Goal: Task Accomplishment & Management: Use online tool/utility

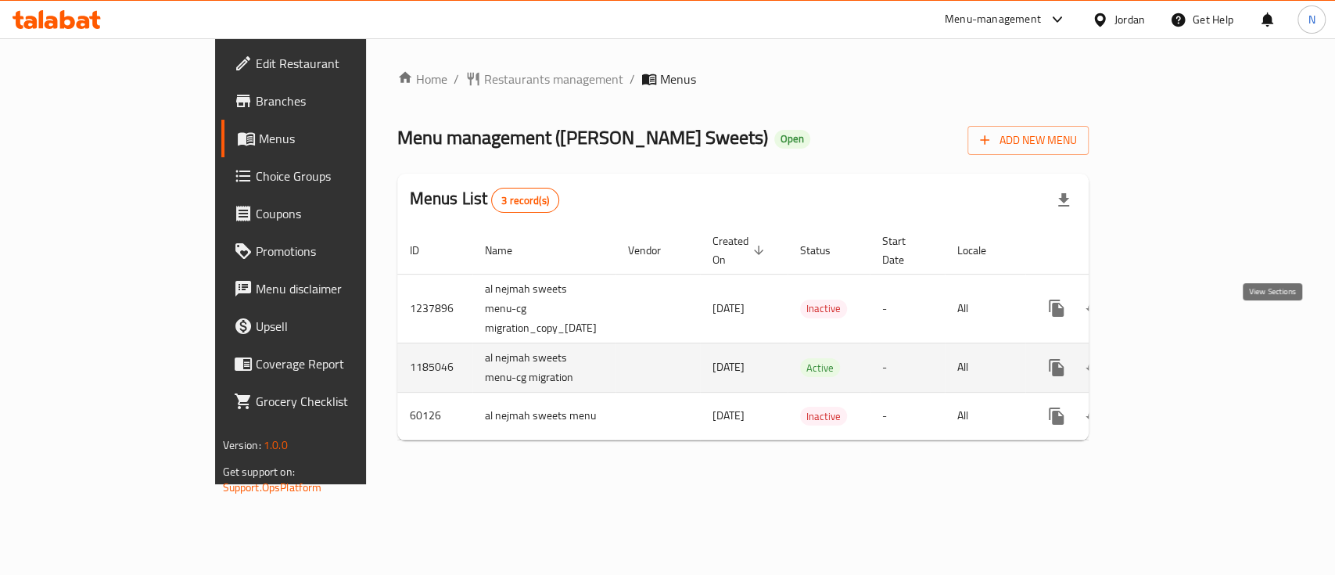
click at [1188, 349] on link "enhanced table" at bounding box center [1169, 368] width 38 height 38
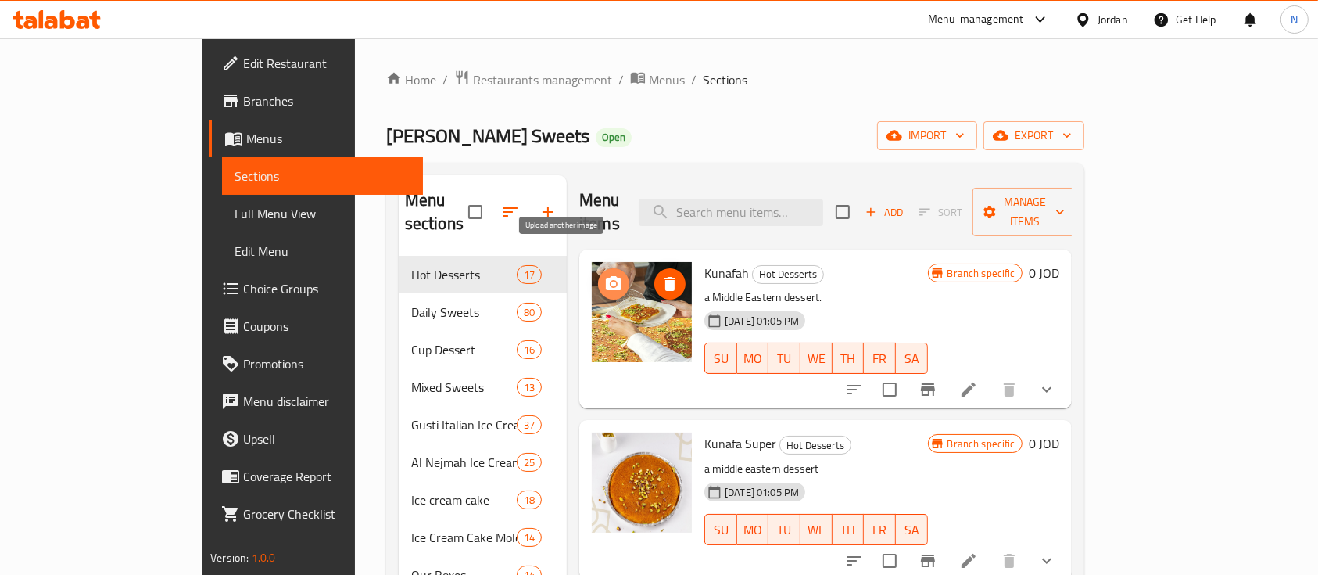
click at [606, 276] on icon "upload picture" at bounding box center [614, 283] width 16 height 14
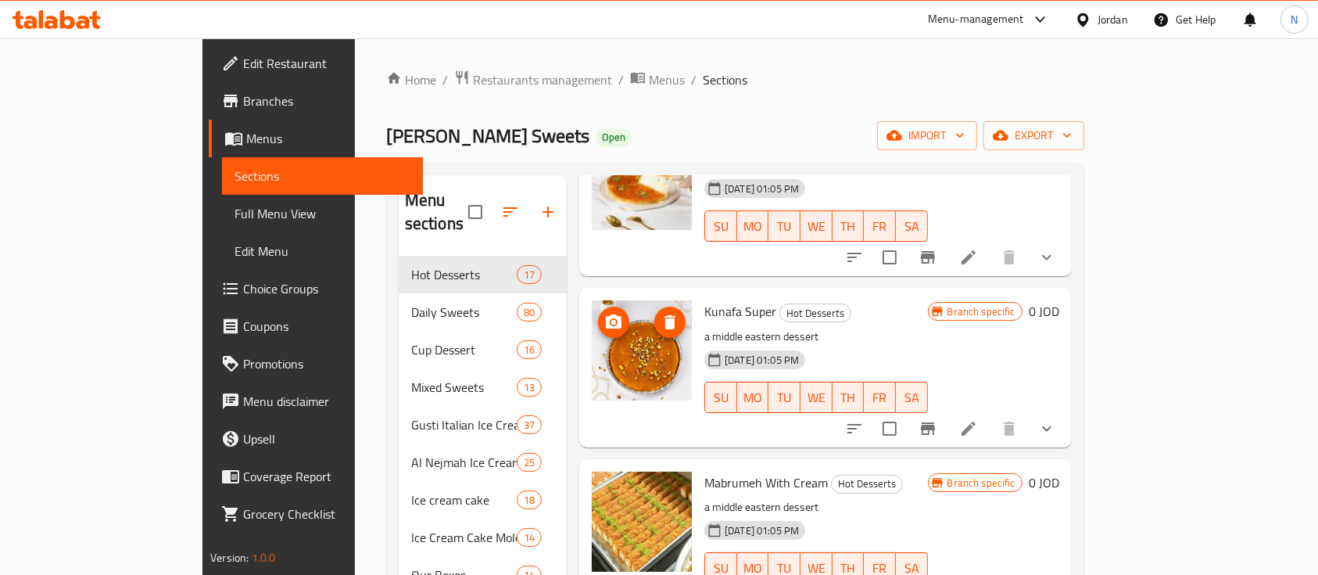
scroll to position [208, 0]
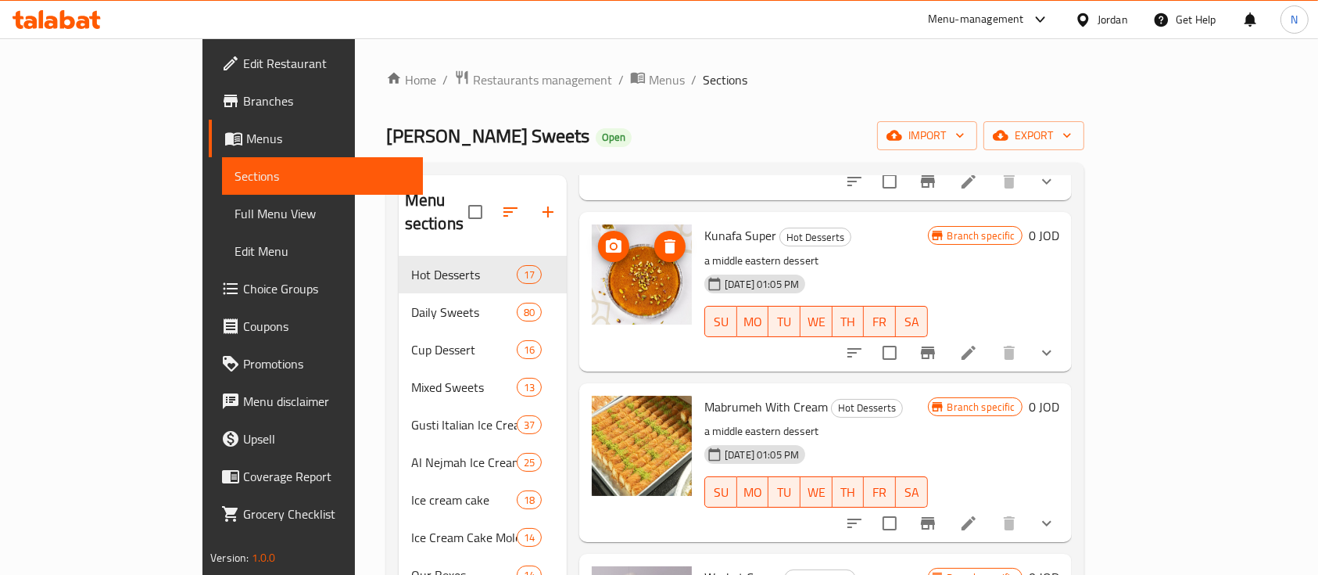
click at [598, 231] on button "upload picture" at bounding box center [613, 246] width 31 height 31
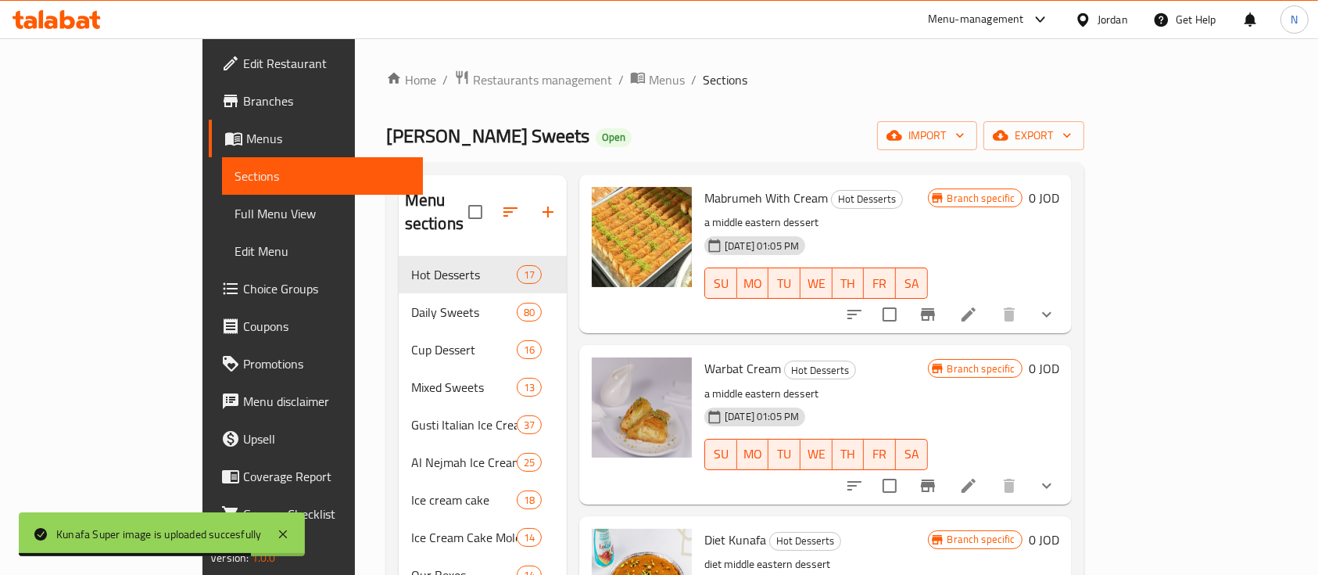
scroll to position [521, 0]
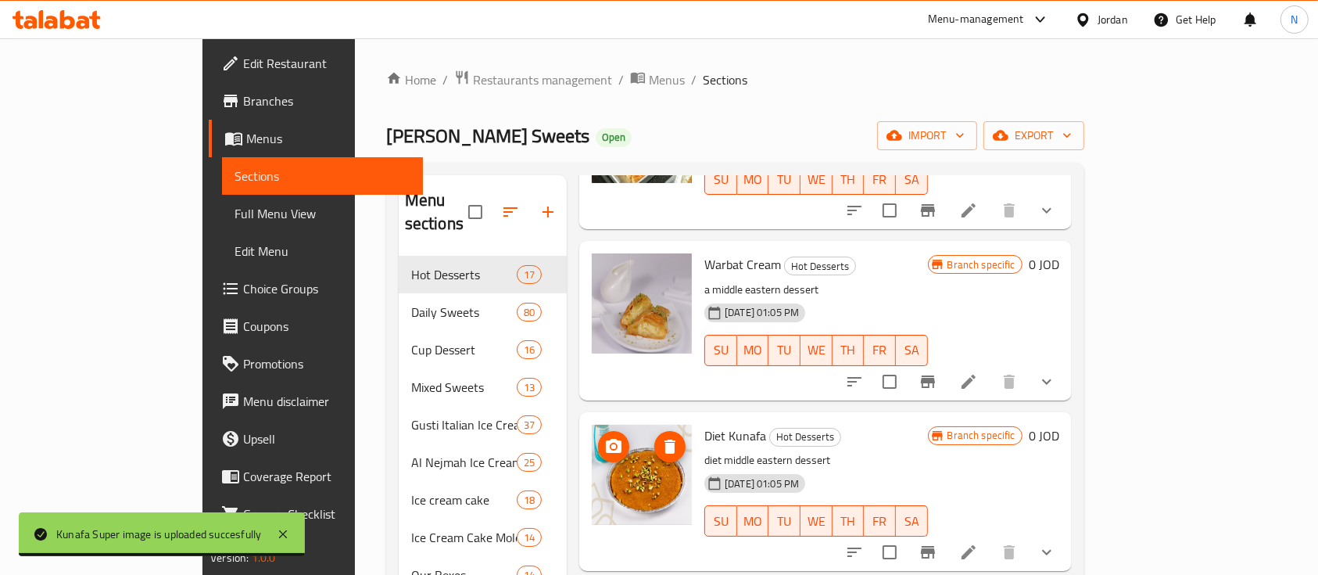
click at [604, 437] on icon "upload picture" at bounding box center [613, 446] width 19 height 19
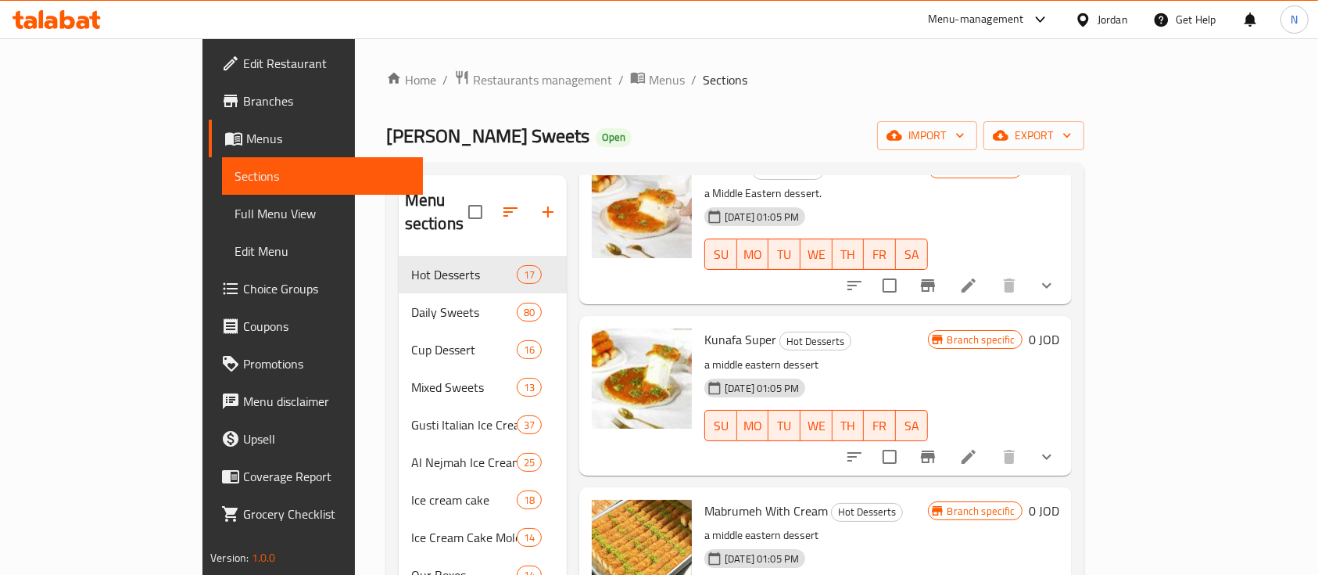
scroll to position [208, 0]
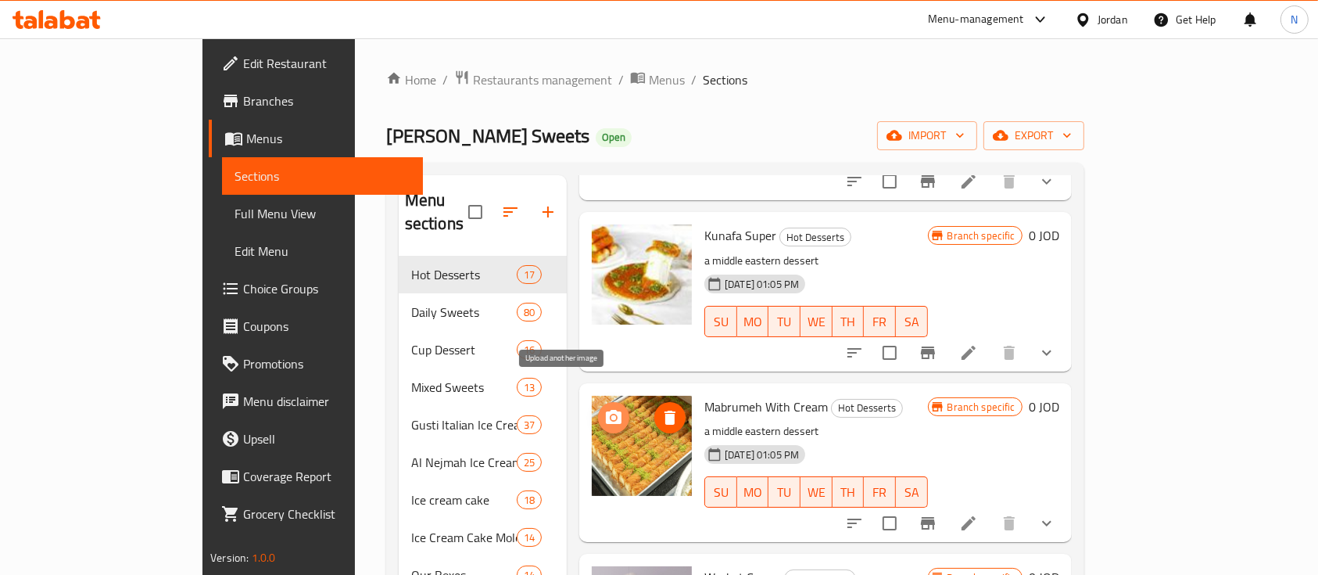
click at [606, 410] on icon "upload picture" at bounding box center [614, 417] width 16 height 14
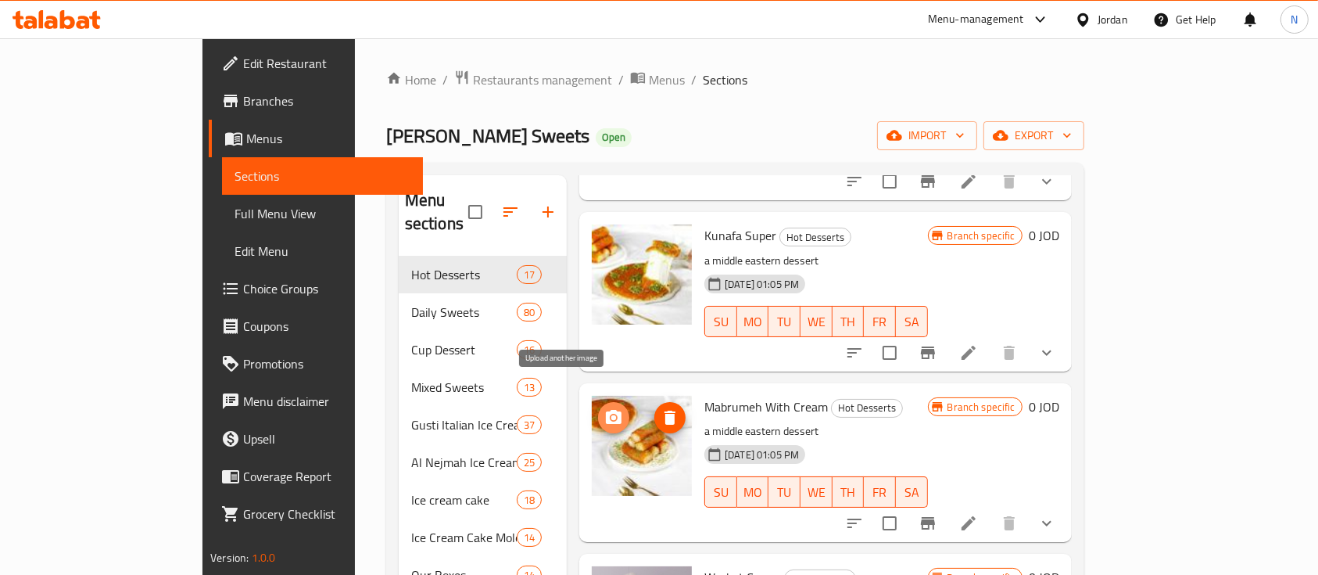
click at [611, 415] on circle "upload picture" at bounding box center [613, 417] width 5 height 5
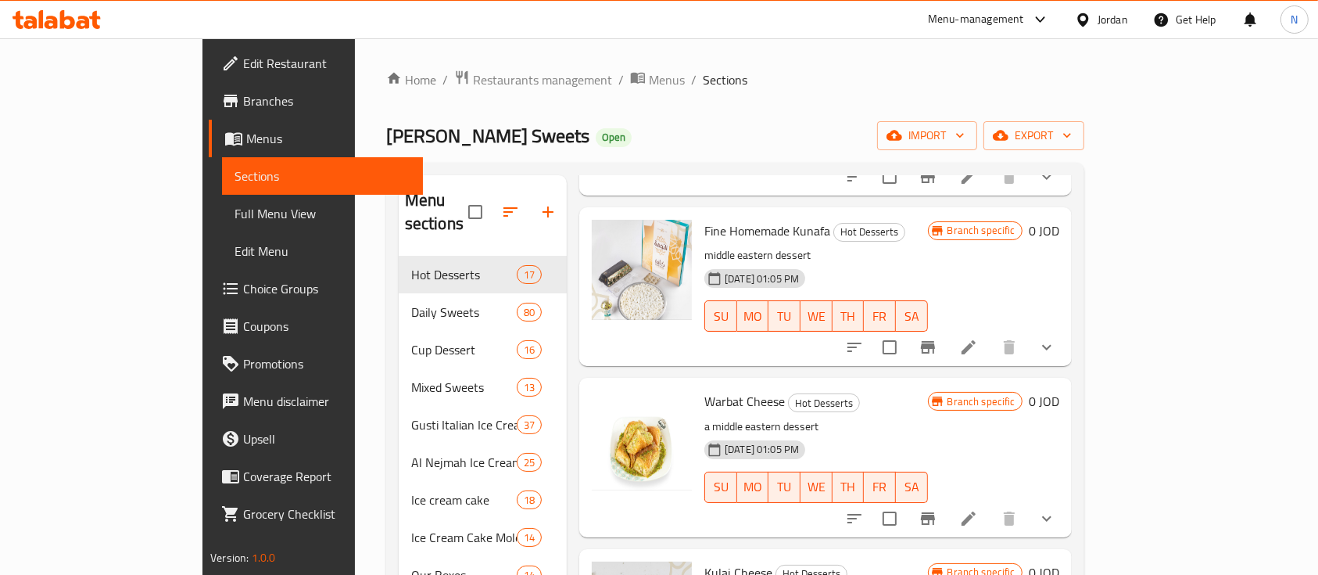
scroll to position [1146, 0]
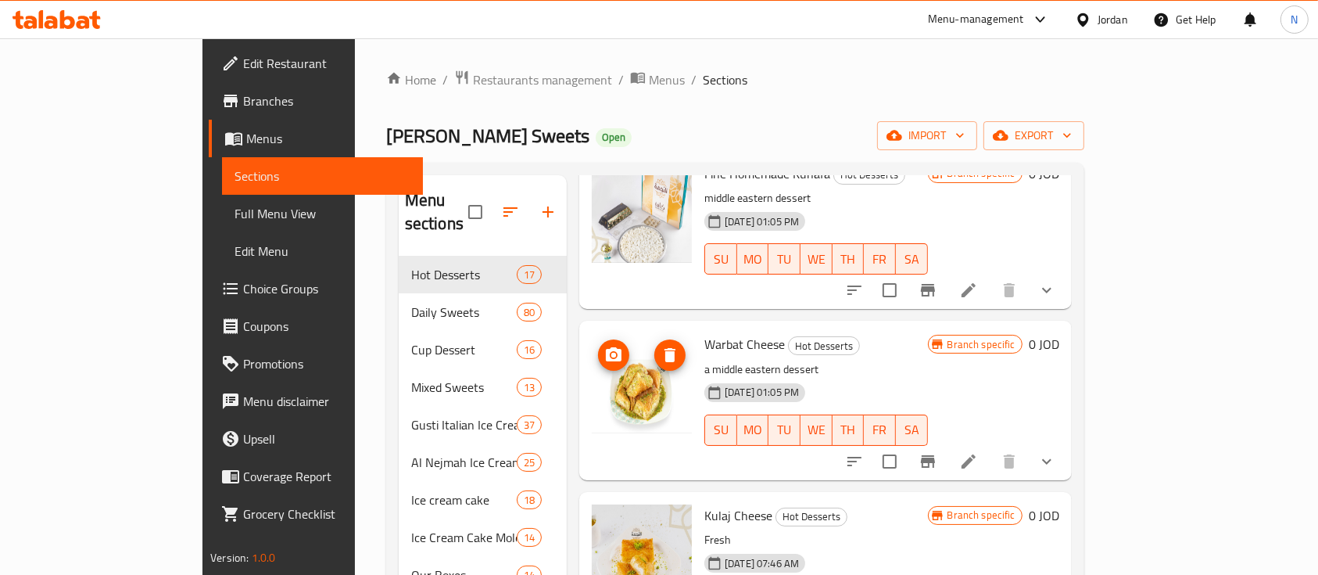
click at [606, 347] on icon "upload picture" at bounding box center [614, 354] width 16 height 14
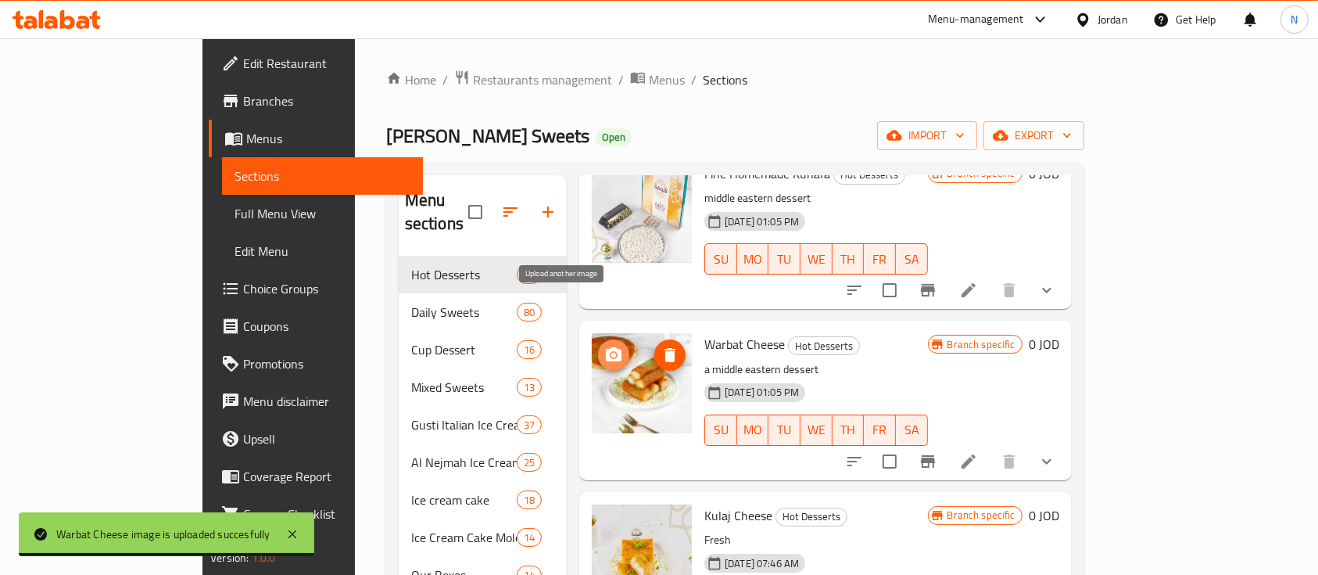
click at [604, 346] on icon "upload picture" at bounding box center [613, 355] width 19 height 19
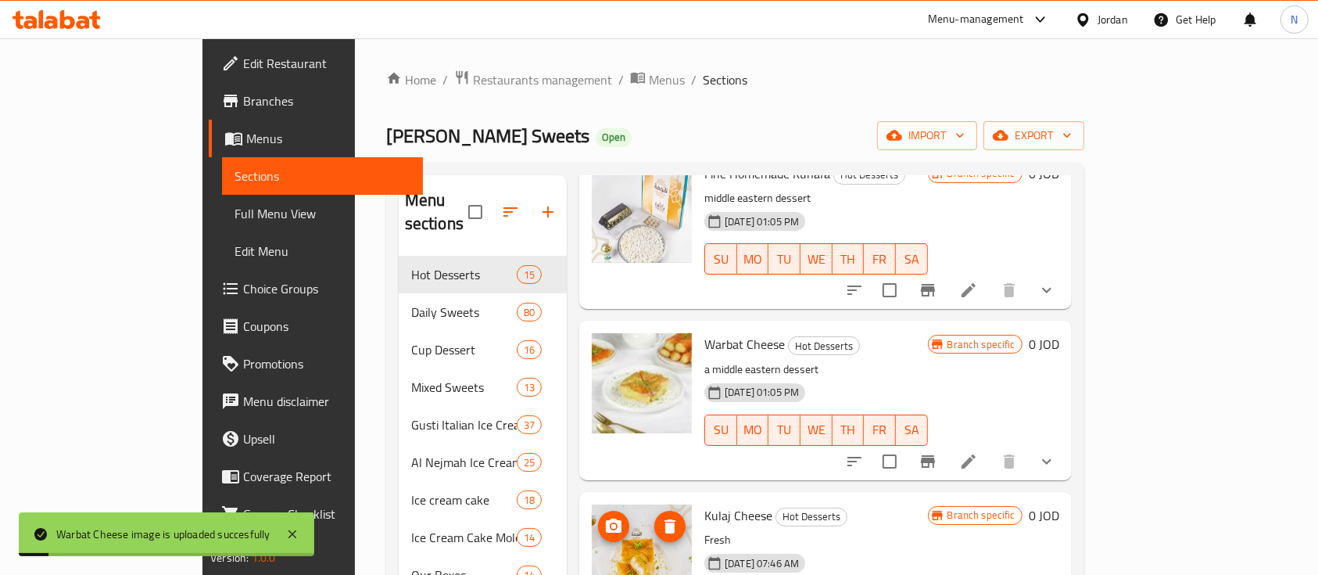
scroll to position [1149, 0]
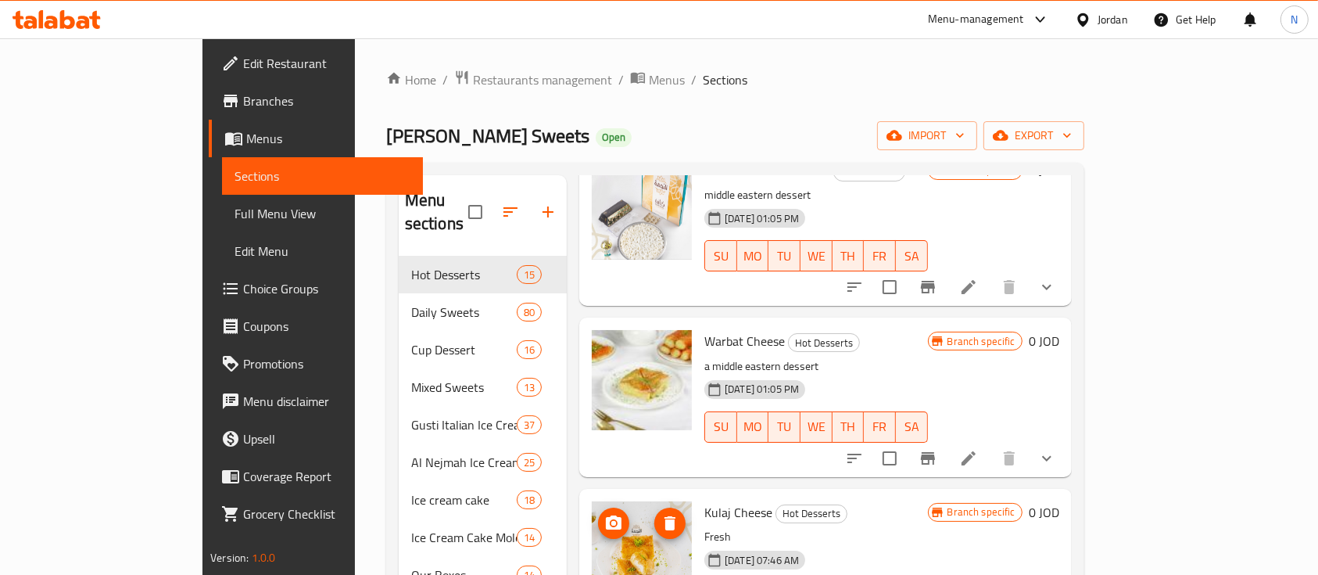
click at [604, 514] on icon "upload picture" at bounding box center [613, 523] width 19 height 19
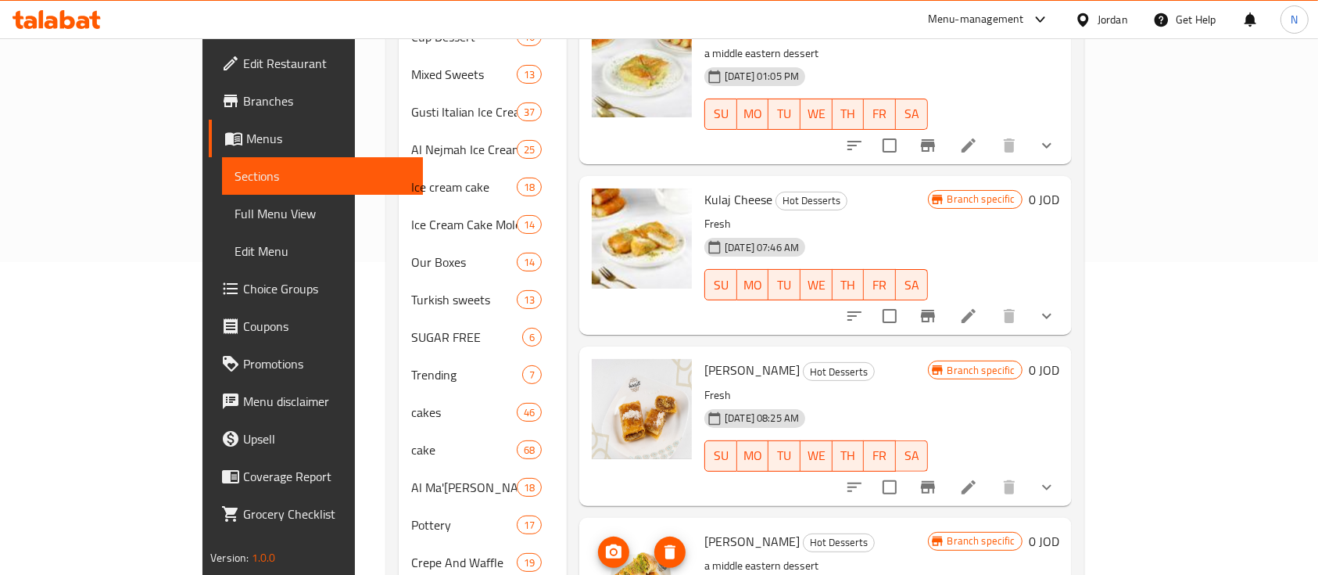
scroll to position [417, 0]
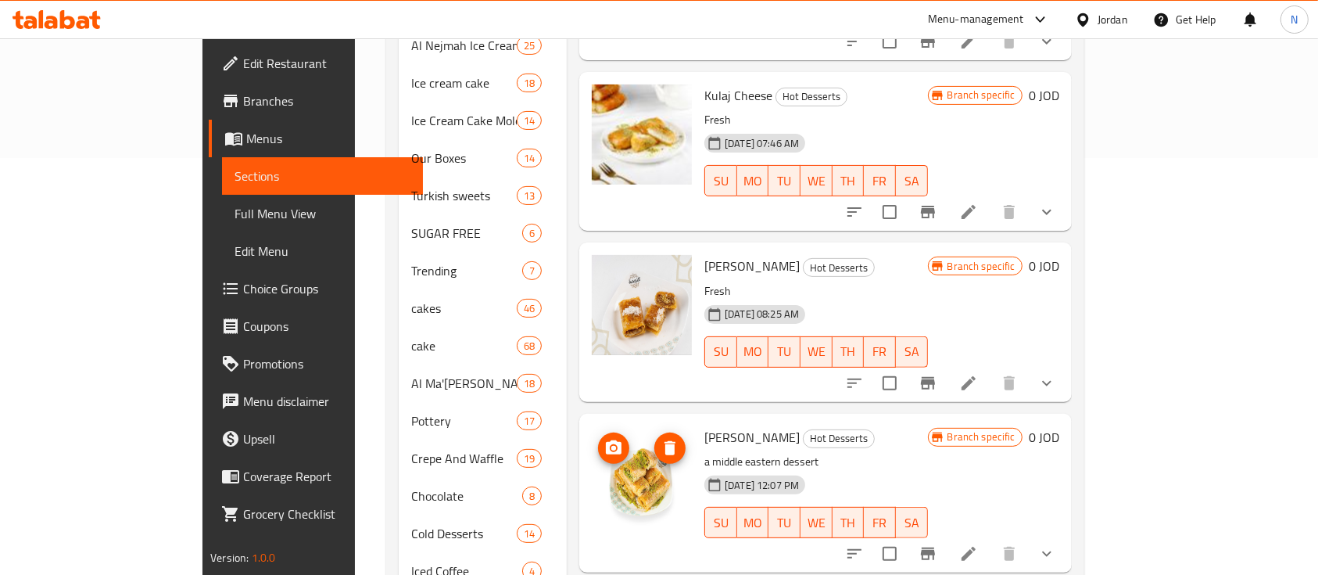
click at [604, 439] on icon "upload picture" at bounding box center [613, 448] width 19 height 19
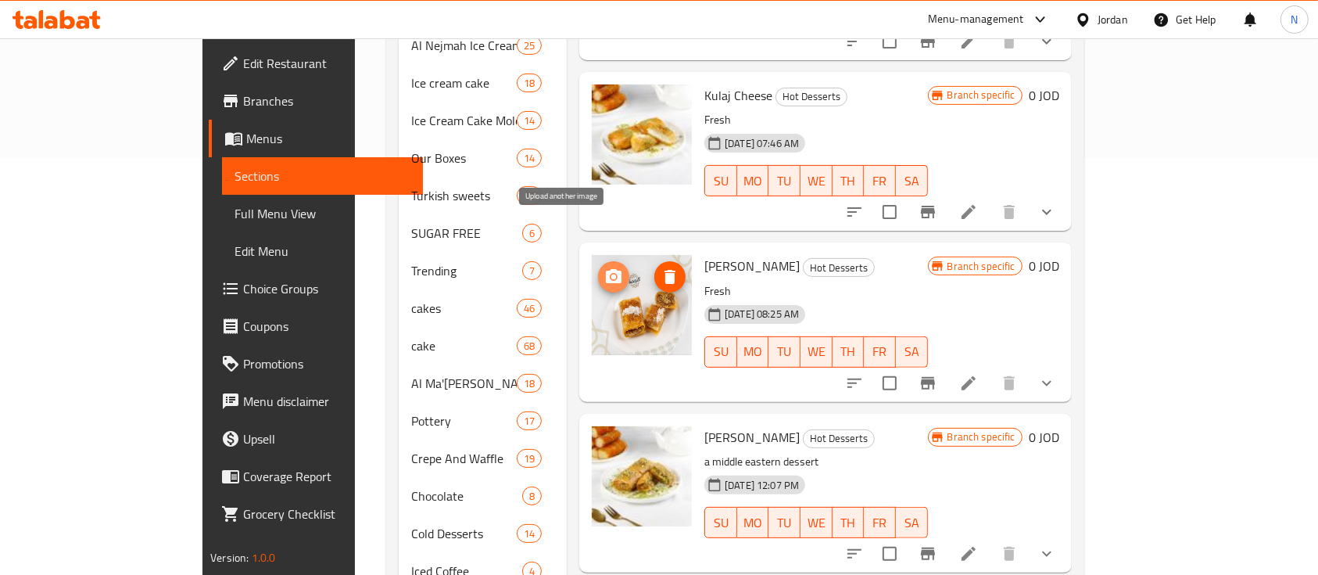
click at [606, 269] on icon "upload picture" at bounding box center [614, 276] width 16 height 14
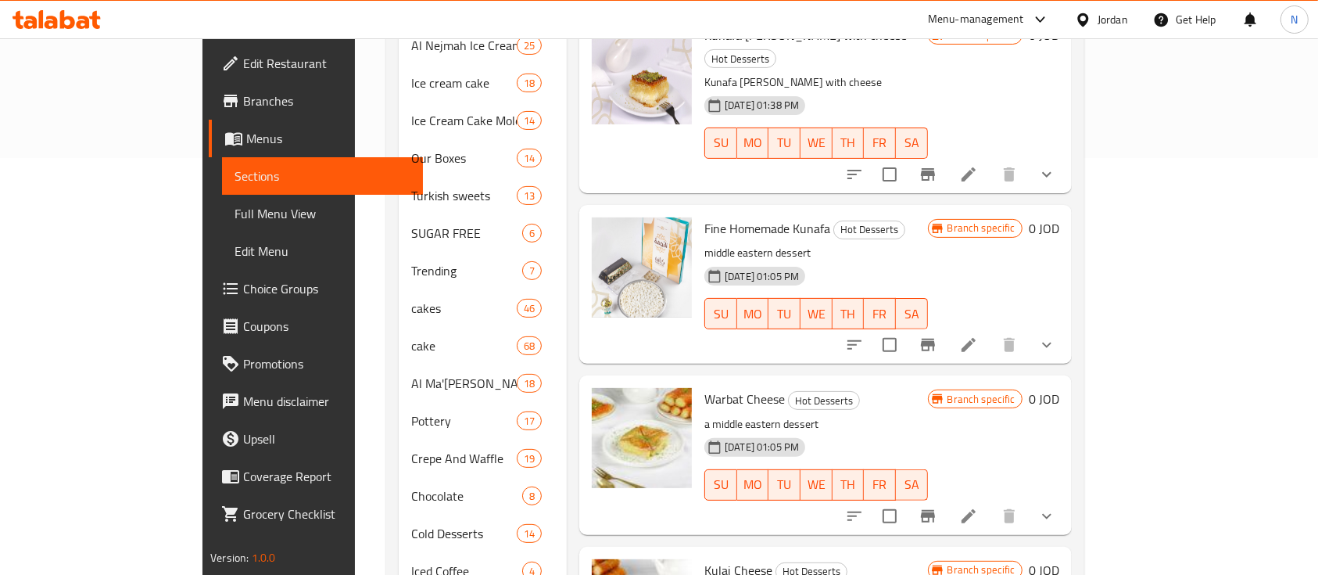
scroll to position [628, 0]
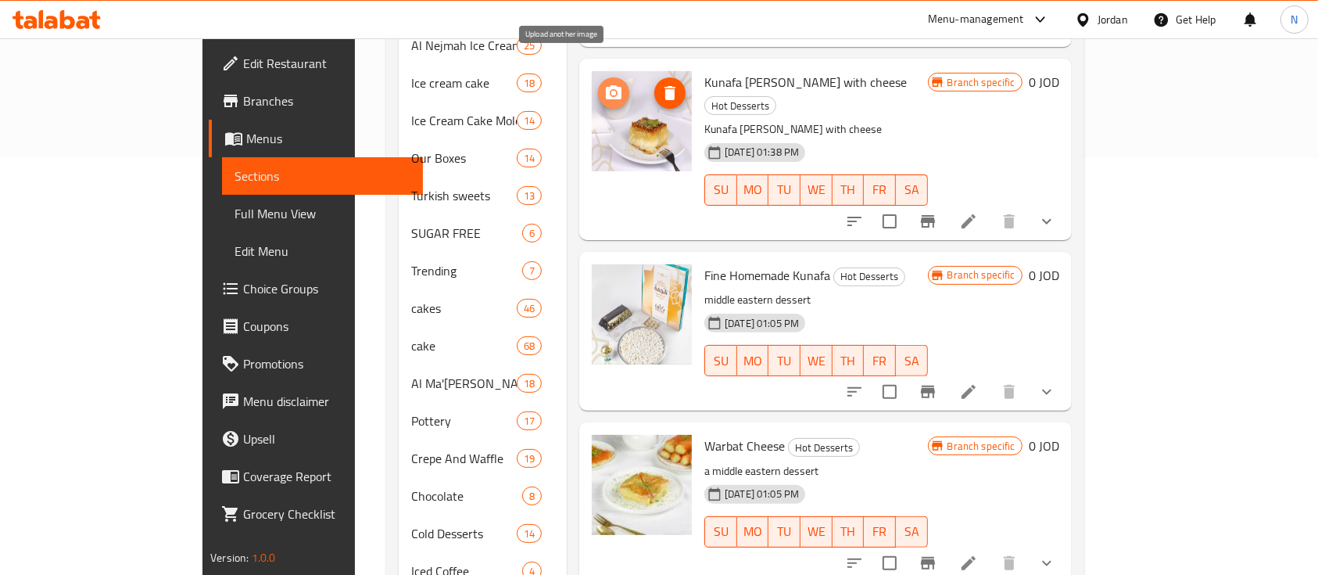
click at [598, 81] on button "upload picture" at bounding box center [613, 92] width 31 height 31
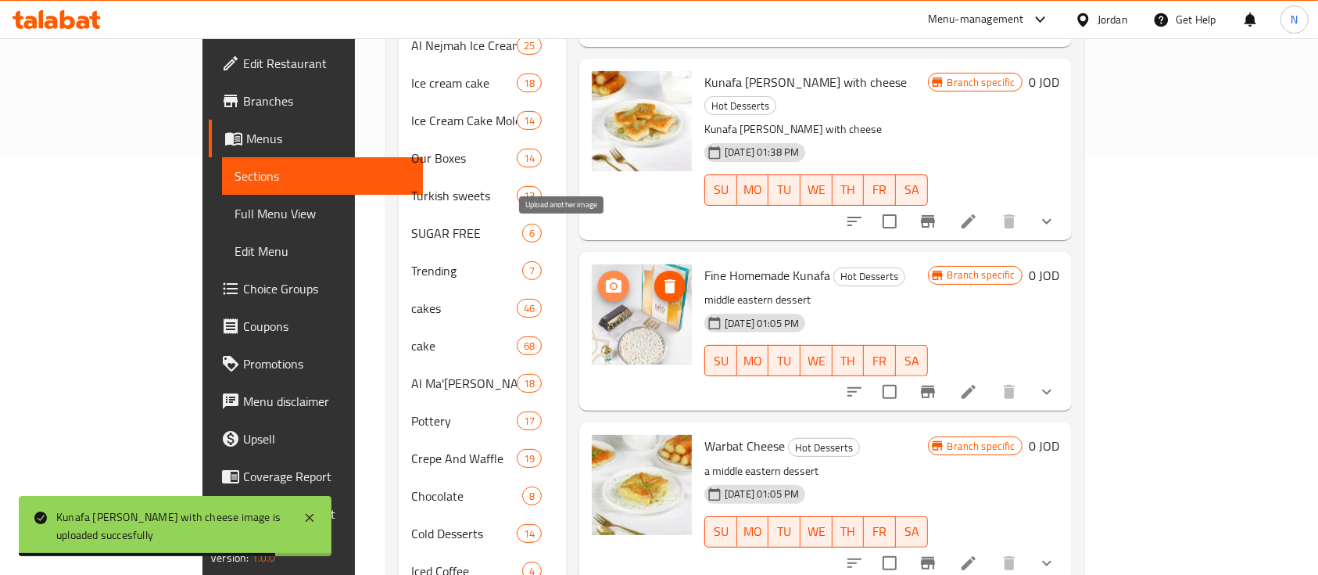
click at [606, 278] on icon "upload picture" at bounding box center [614, 285] width 16 height 14
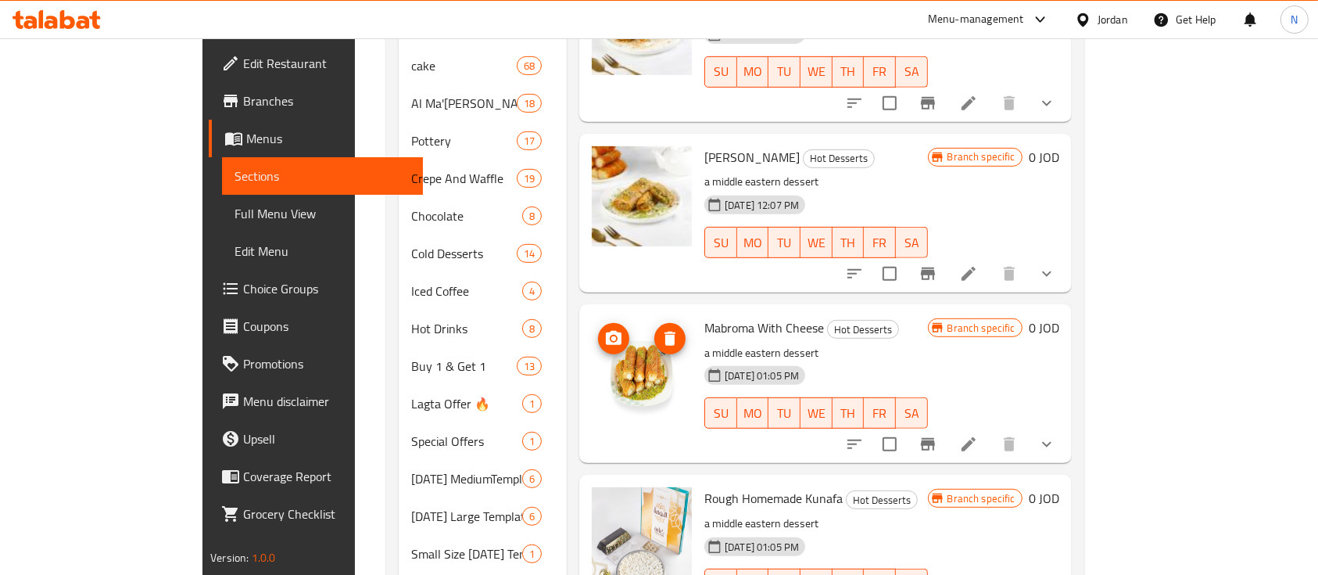
scroll to position [730, 0]
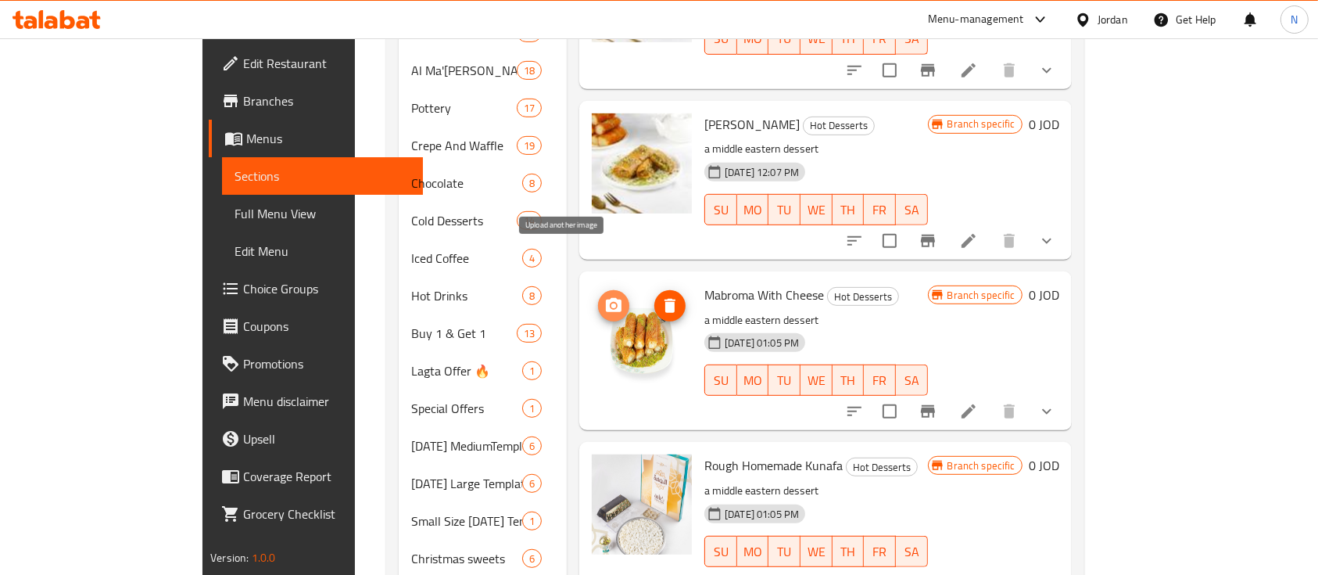
click at [606, 298] on icon "upload picture" at bounding box center [614, 305] width 16 height 14
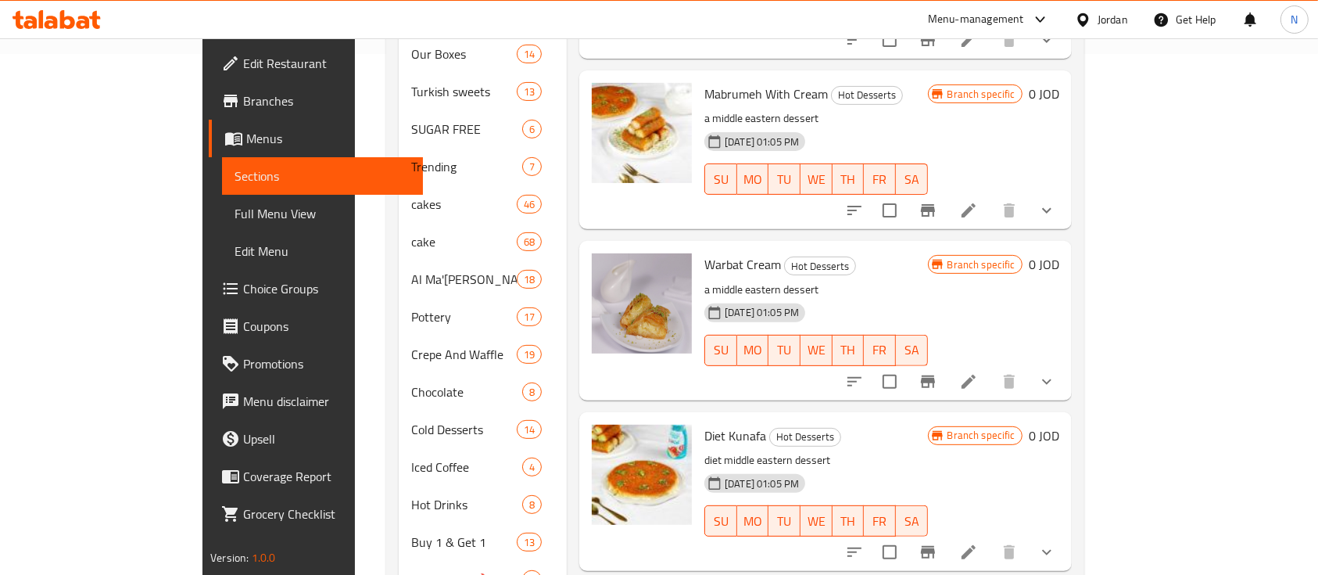
scroll to position [417, 0]
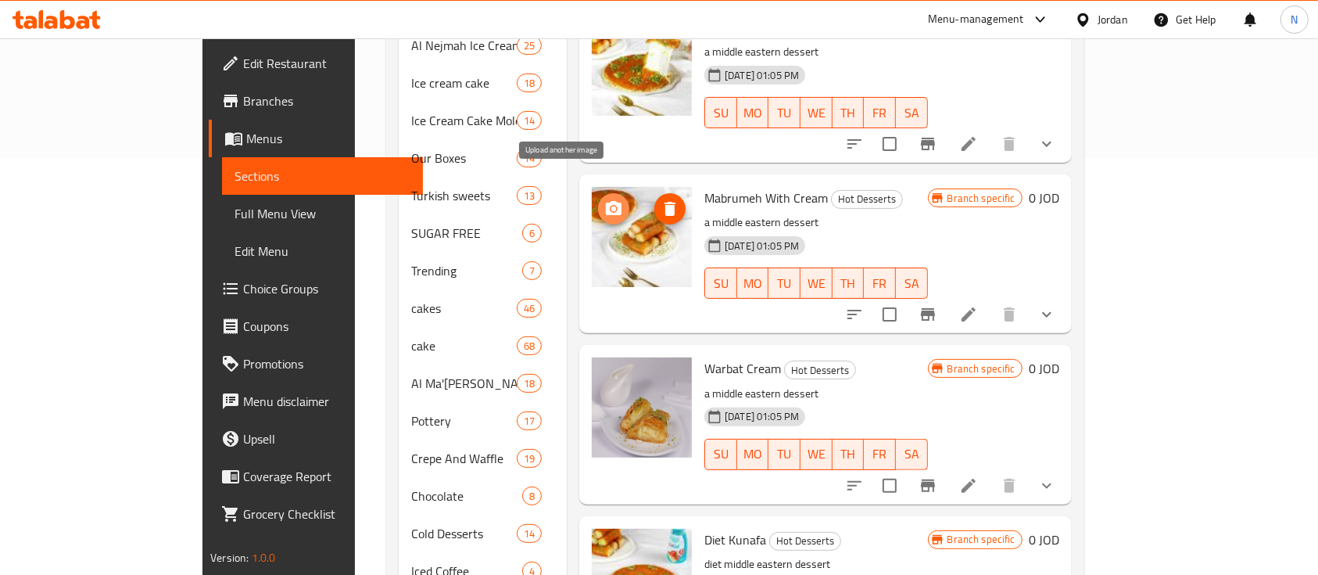
click at [606, 201] on icon "upload picture" at bounding box center [614, 208] width 16 height 14
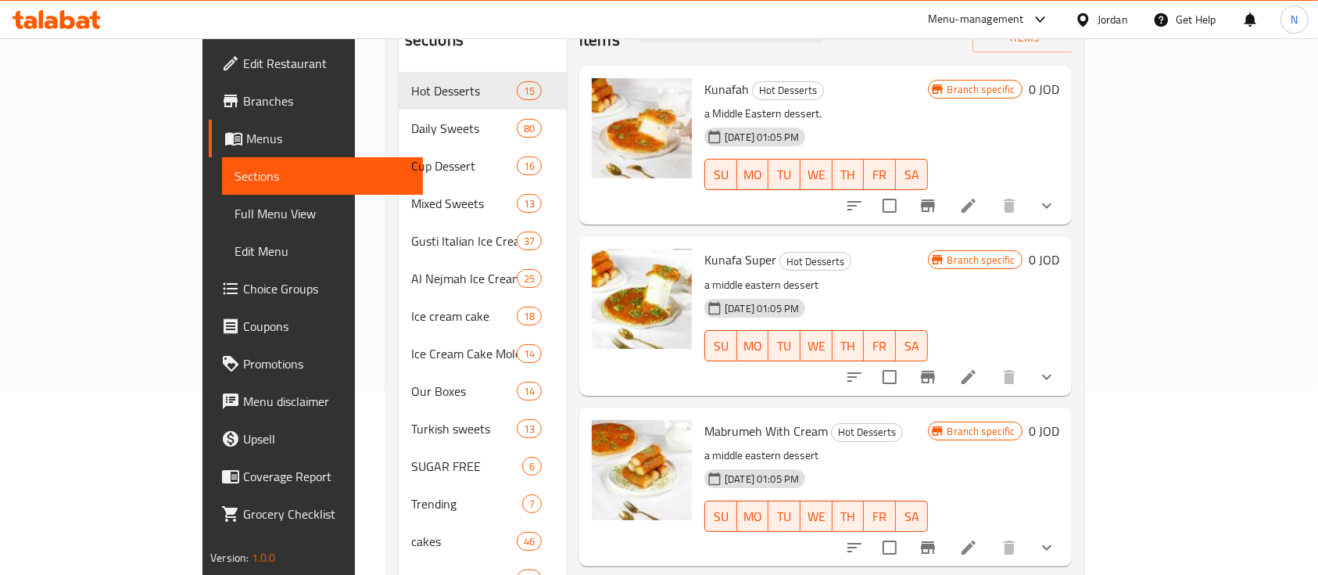
scroll to position [157, 0]
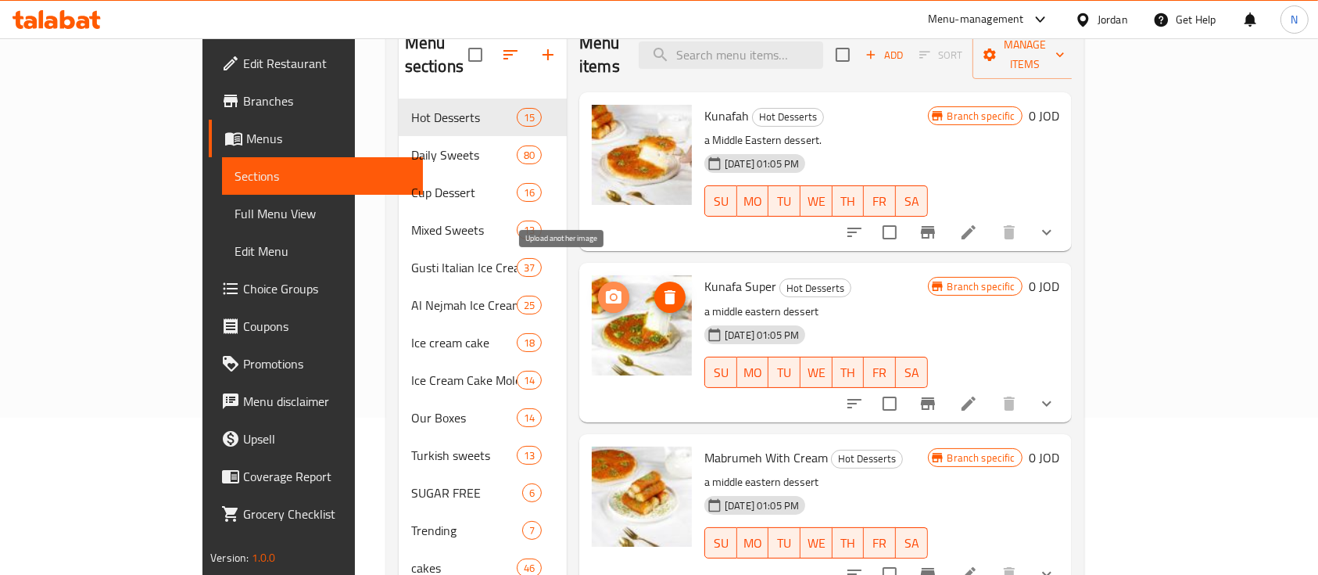
click at [598, 283] on button "upload picture" at bounding box center [613, 297] width 31 height 31
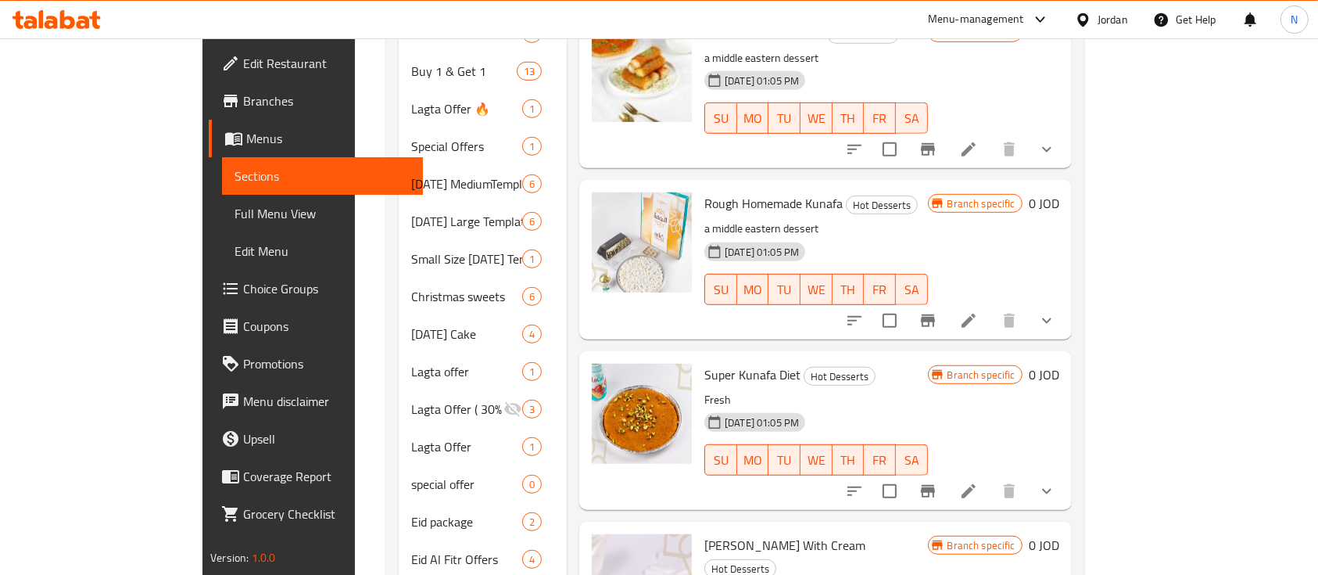
scroll to position [1096, 0]
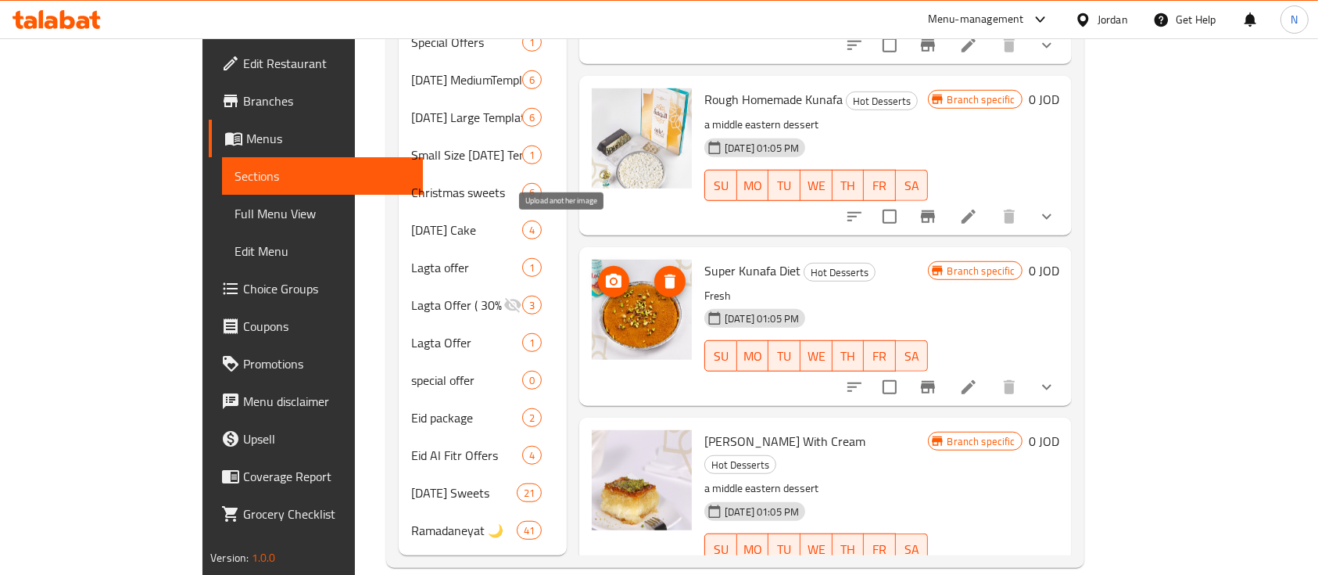
click at [604, 272] on icon "upload picture" at bounding box center [613, 281] width 19 height 19
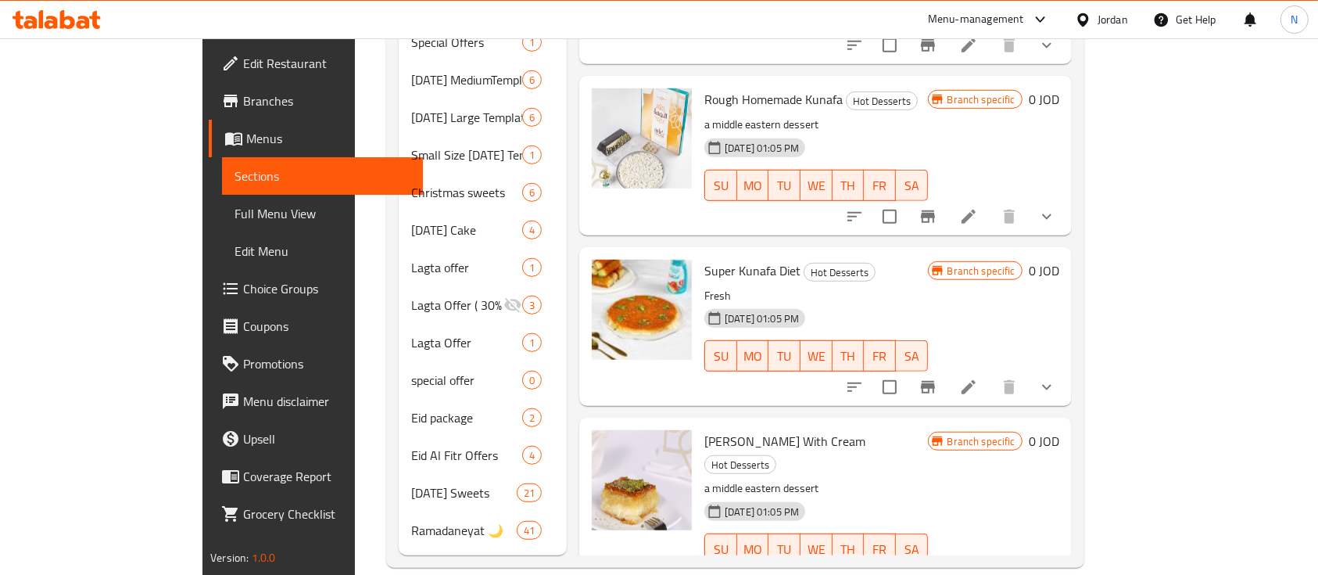
click at [38, 9] on div at bounding box center [56, 19] width 113 height 31
click at [38, 12] on icon at bounding box center [57, 19] width 88 height 19
